Goal: Task Accomplishment & Management: Use online tool/utility

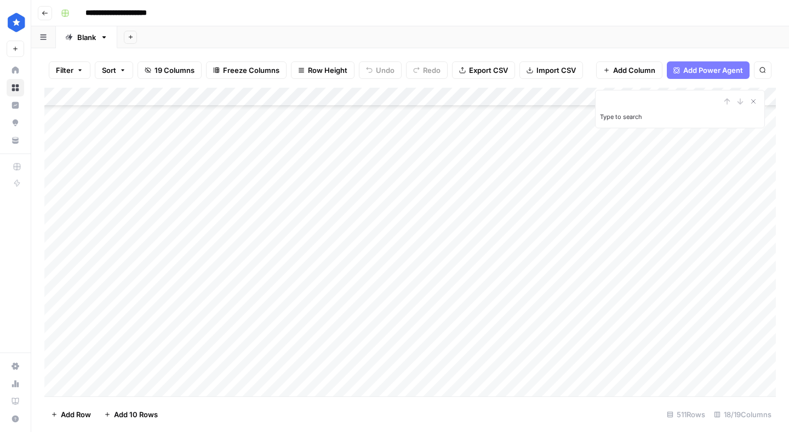
scroll to position [3273, 0]
type input "*"
type input "****"
click at [753, 101] on icon "Close Search" at bounding box center [754, 102] width 4 height 4
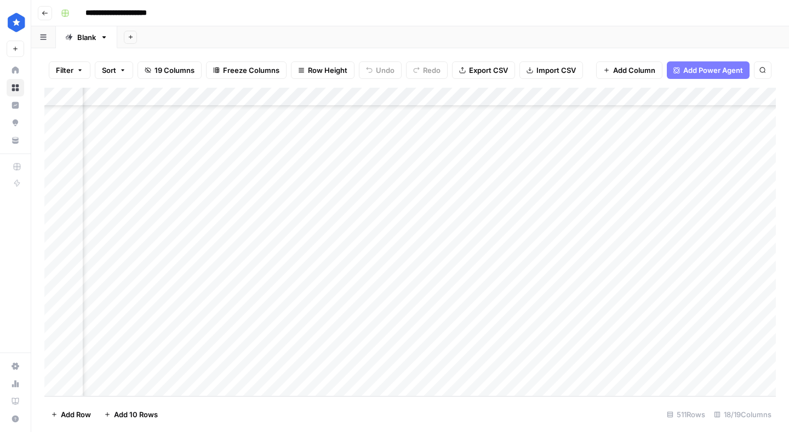
click at [645, 328] on div "Add Column" at bounding box center [410, 242] width 732 height 309
click at [633, 175] on div "Add Column" at bounding box center [410, 242] width 732 height 309
click at [539, 240] on div "Add Column" at bounding box center [410, 242] width 732 height 309
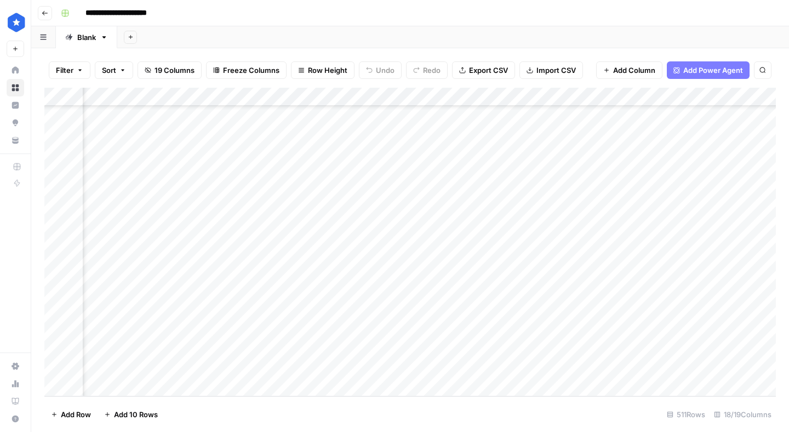
scroll to position [9251, 105]
click at [715, 146] on div "Add Column" at bounding box center [410, 242] width 732 height 309
